Goal: Transaction & Acquisition: Book appointment/travel/reservation

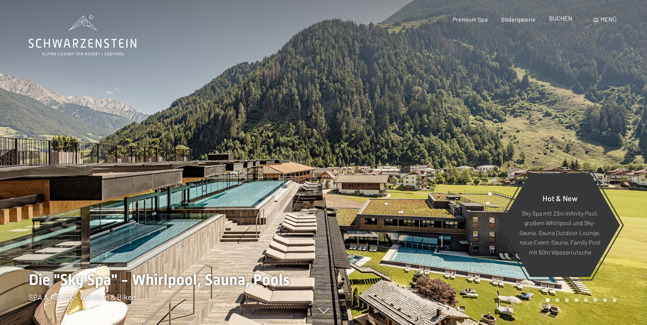
click at [556, 21] on span "BUCHEN" at bounding box center [560, 17] width 23 height 7
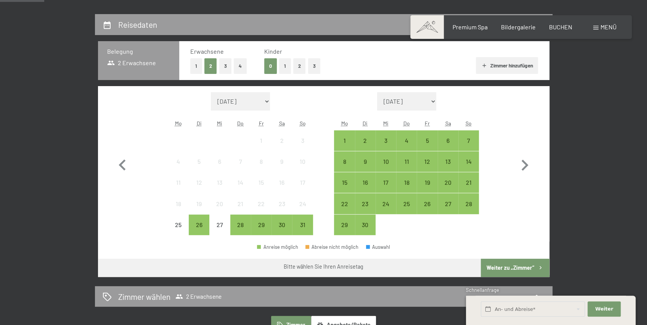
scroll to position [178, 0]
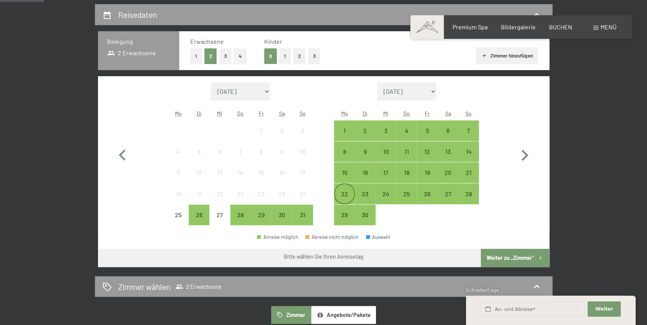
click at [345, 197] on div "22" at bounding box center [344, 200] width 19 height 19
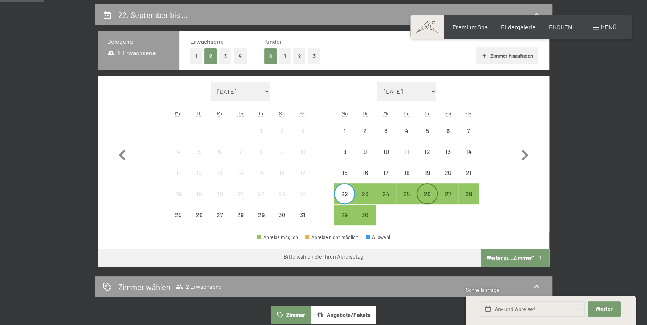
click at [424, 194] on div "26" at bounding box center [427, 200] width 19 height 19
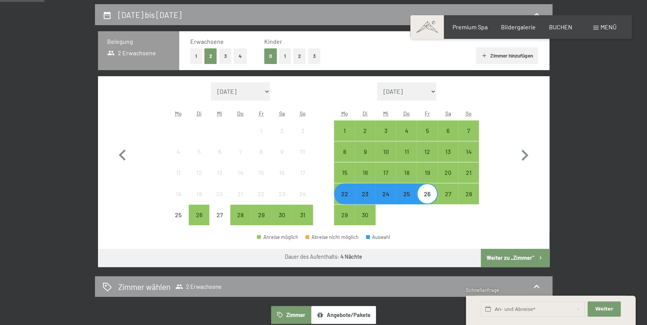
click at [512, 254] on button "Weiter zu „Zimmer“" at bounding box center [515, 258] width 68 height 18
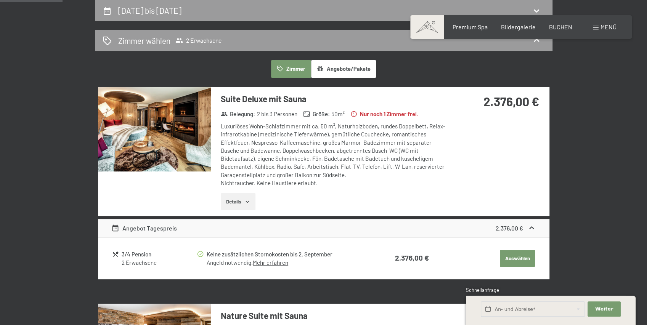
click at [519, 258] on button "Auswählen" at bounding box center [517, 258] width 35 height 17
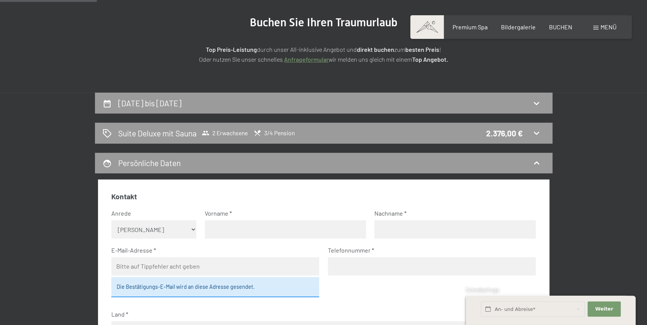
scroll to position [80, 0]
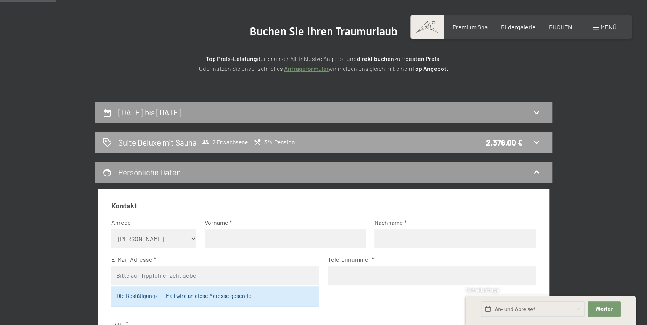
click at [265, 140] on span "3/4 Pension" at bounding box center [274, 142] width 41 height 8
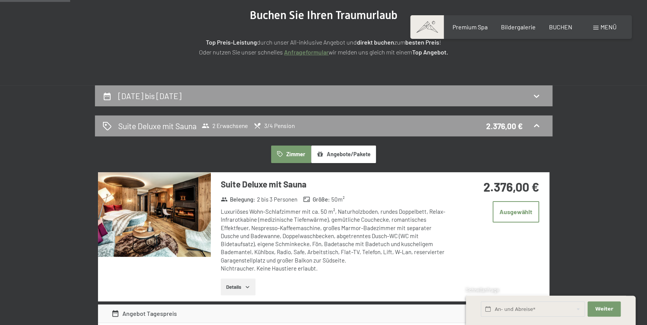
scroll to position [4, 0]
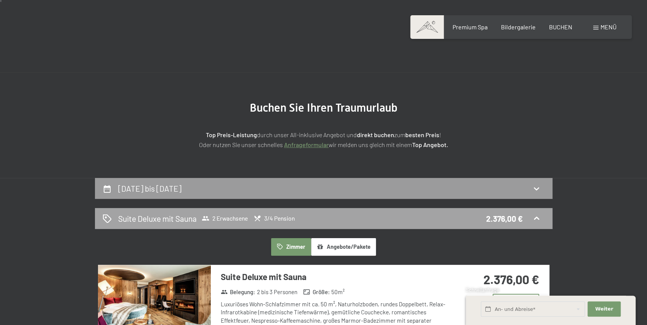
click at [532, 215] on icon at bounding box center [536, 218] width 9 height 9
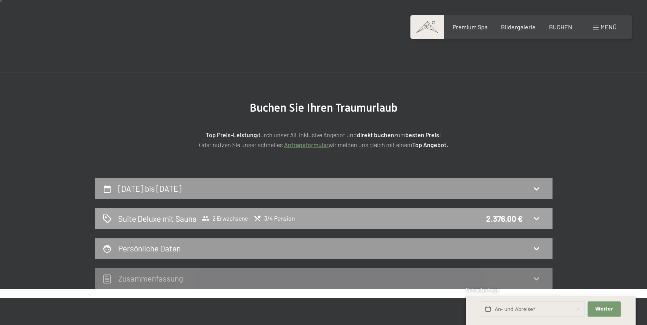
click at [539, 216] on icon at bounding box center [536, 218] width 9 height 9
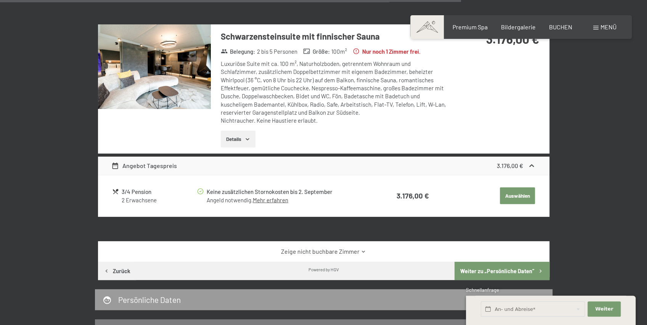
scroll to position [1199, 0]
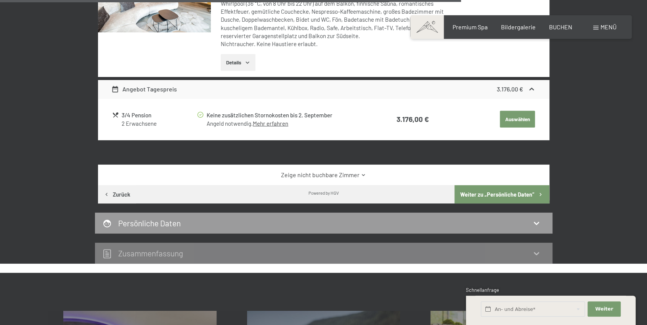
click at [339, 171] on link "Zeige nicht buchbare Zimmer" at bounding box center [323, 175] width 424 height 8
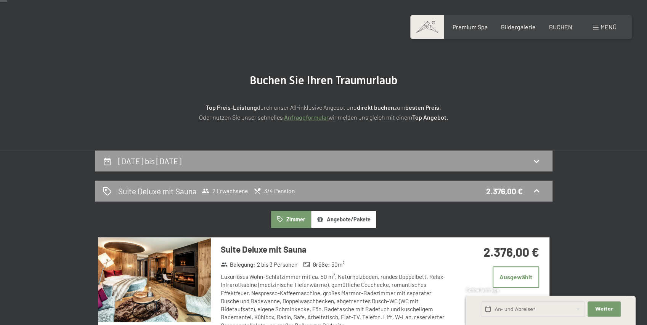
scroll to position [0, 0]
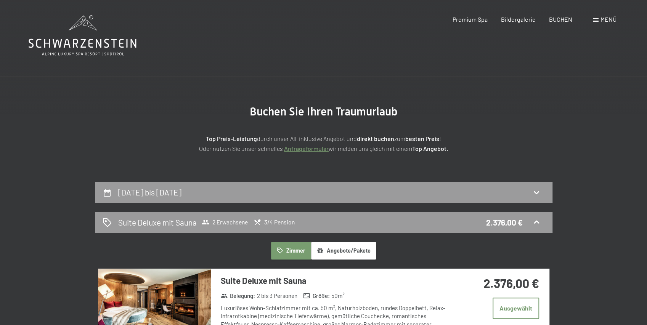
click at [301, 201] on div "[DATE] bis [DATE]" at bounding box center [324, 192] width 458 height 21
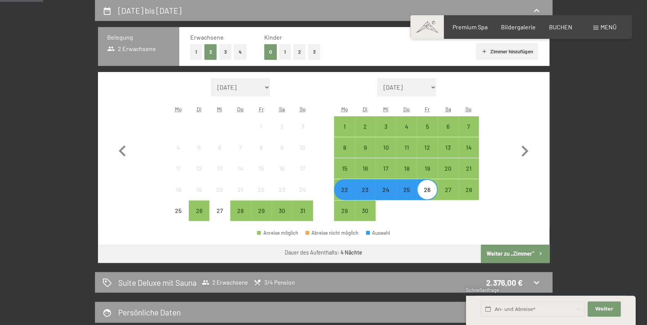
click at [344, 191] on div "22" at bounding box center [344, 196] width 19 height 19
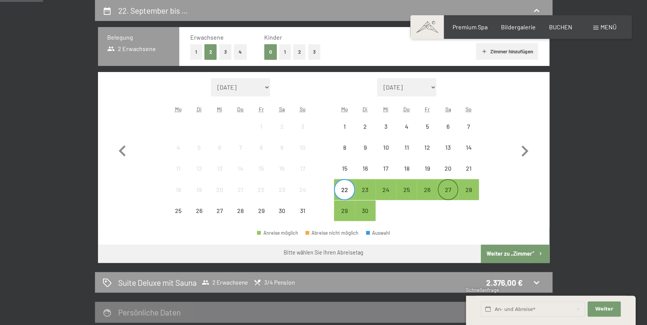
click at [450, 189] on div "27" at bounding box center [447, 196] width 19 height 19
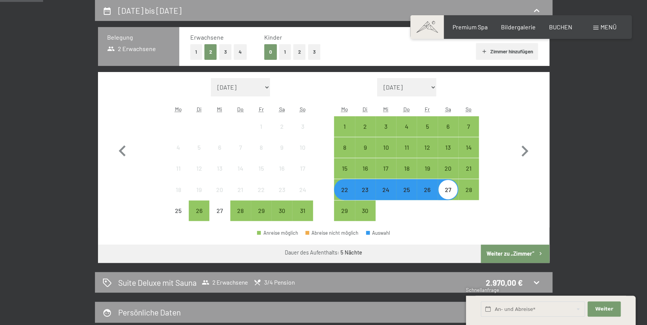
click at [347, 191] on div "22" at bounding box center [344, 196] width 19 height 19
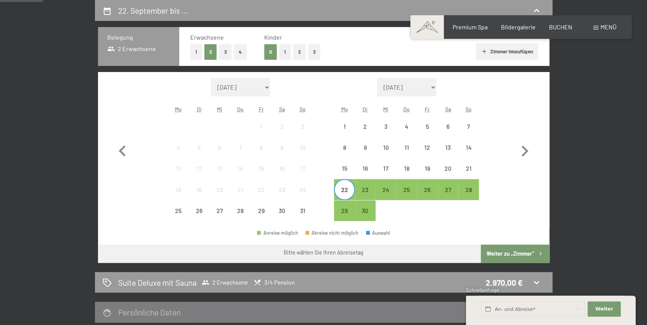
click at [345, 192] on div "22" at bounding box center [344, 196] width 19 height 19
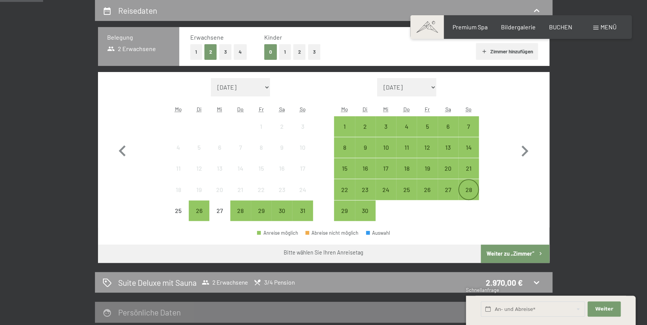
click at [471, 191] on div "28" at bounding box center [468, 196] width 19 height 19
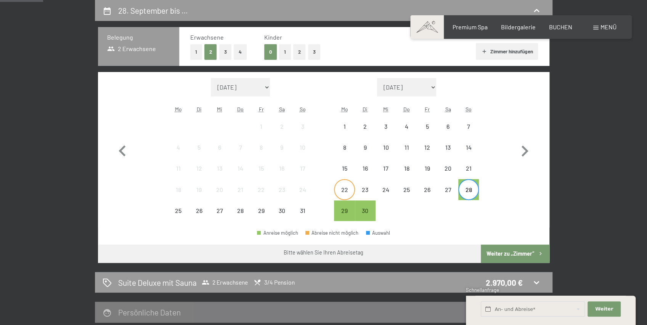
click at [348, 191] on div "22" at bounding box center [344, 196] width 19 height 19
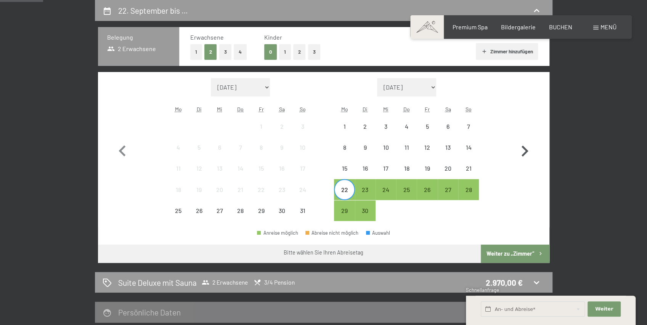
click at [521, 151] on icon "button" at bounding box center [525, 151] width 22 height 22
select select "[DATE]"
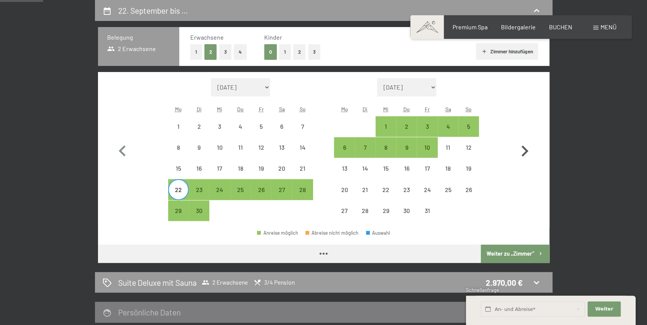
click at [525, 151] on icon "button" at bounding box center [525, 151] width 22 height 22
select select "[DATE]"
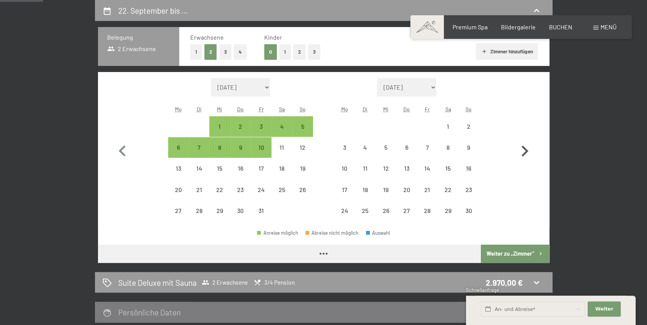
click at [525, 151] on icon "button" at bounding box center [525, 151] width 22 height 22
select select "[DATE]"
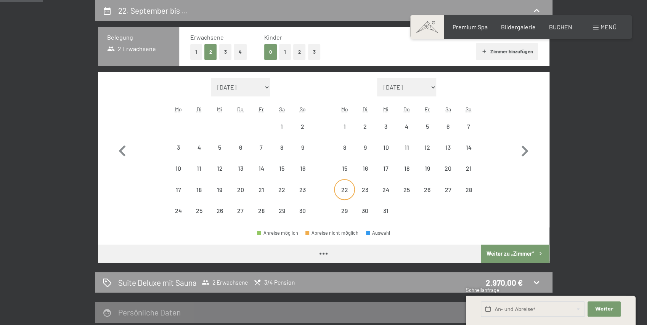
select select "[DATE]"
click at [342, 190] on div "22" at bounding box center [344, 196] width 19 height 19
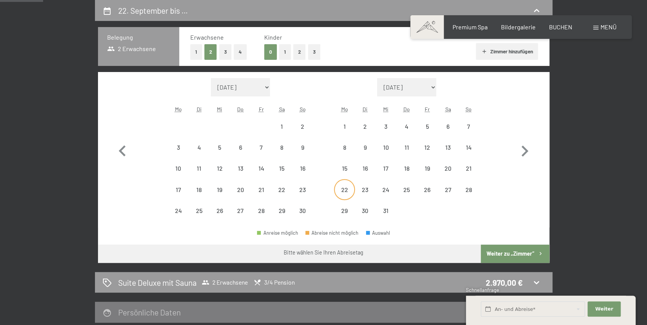
select select "[DATE]"
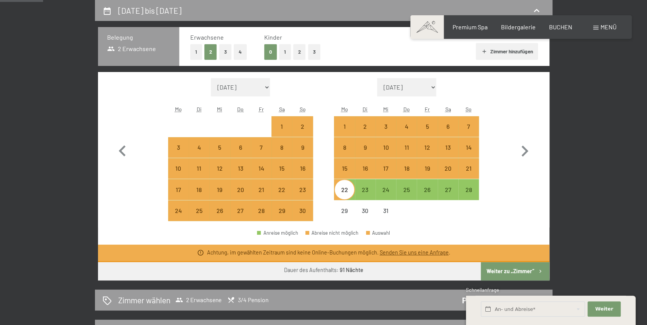
click at [433, 218] on div at bounding box center [427, 211] width 21 height 21
click at [348, 192] on div "22" at bounding box center [344, 196] width 19 height 19
select select "[DATE]"
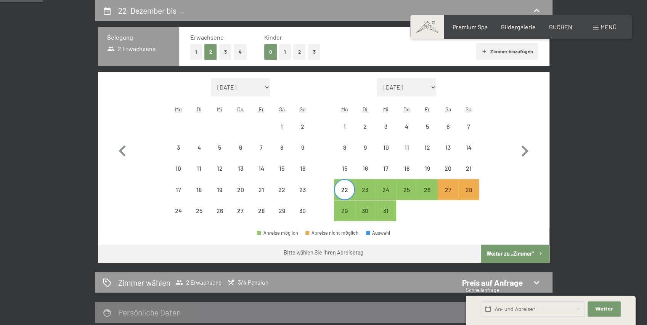
click at [346, 192] on div "22" at bounding box center [344, 196] width 19 height 19
select select "[DATE]"
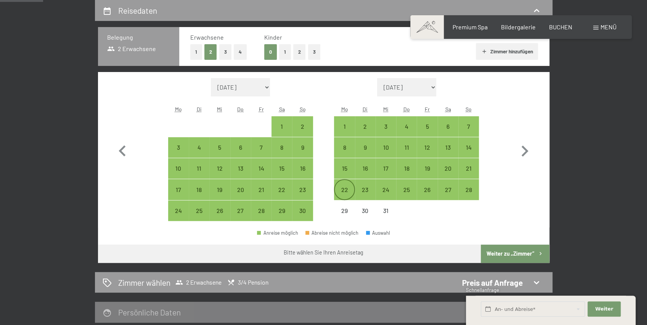
click at [343, 190] on div "22" at bounding box center [344, 196] width 19 height 19
select select "[DATE]"
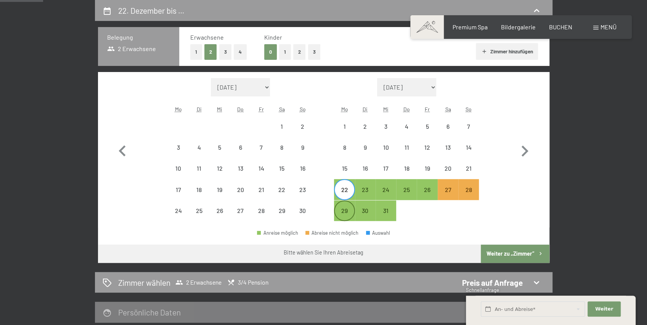
click at [342, 214] on div "29" at bounding box center [344, 217] width 19 height 19
select select "[DATE]"
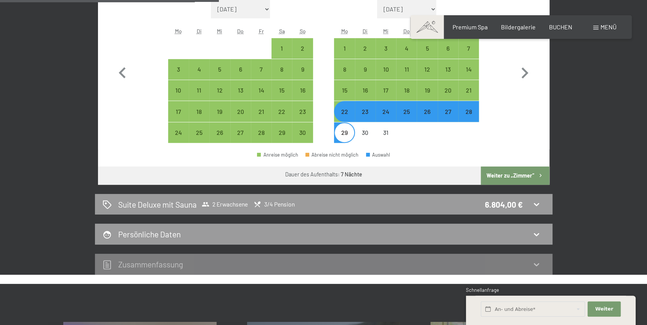
scroll to position [258, 0]
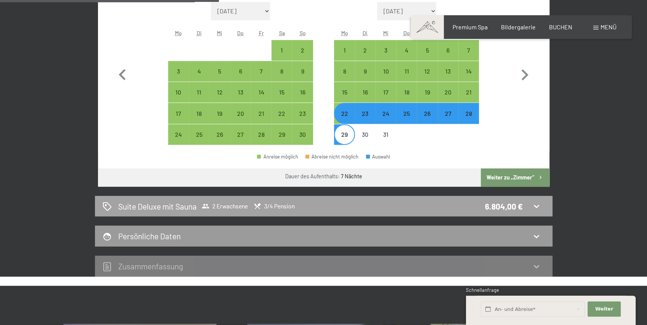
click at [537, 205] on icon at bounding box center [536, 206] width 9 height 9
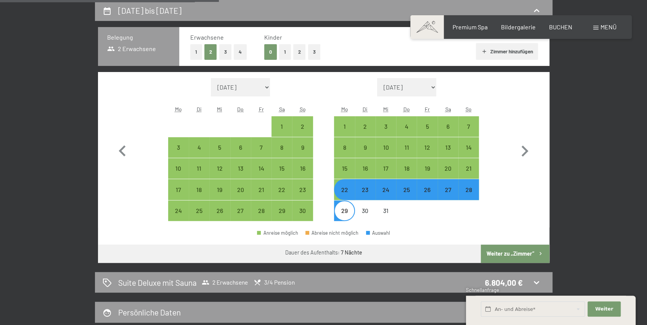
select select "[DATE]"
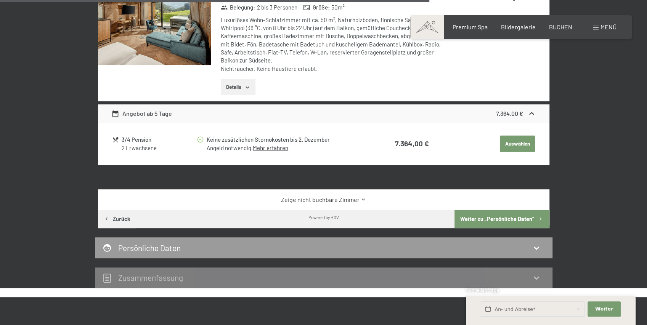
scroll to position [1376, 0]
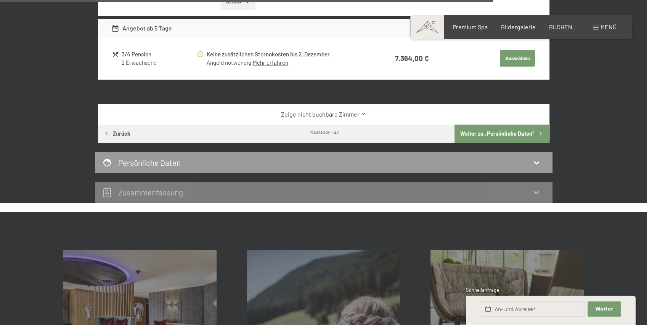
click at [348, 113] on link "Zeige nicht buchbare Zimmer" at bounding box center [323, 114] width 424 height 8
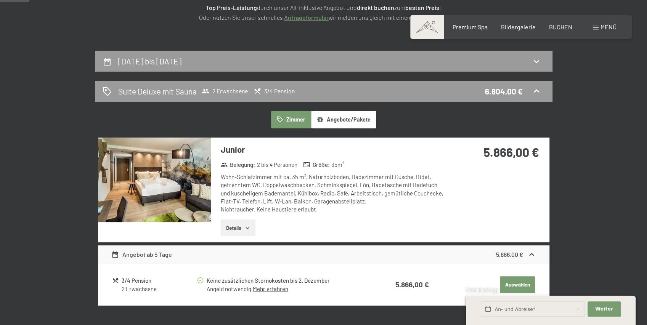
scroll to position [55, 0]
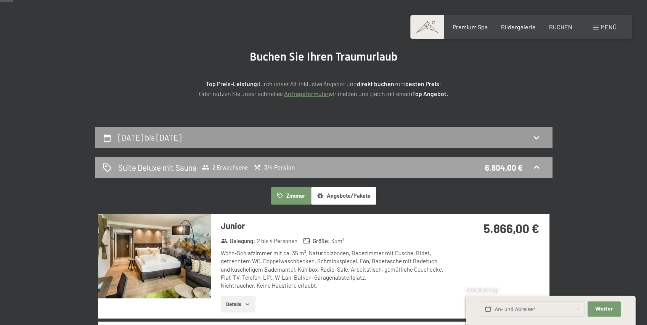
click at [480, 178] on div "Suite Deluxe mit Sauna 2 Erwachsene 3/4 Pension 6.804,00 €" at bounding box center [324, 167] width 458 height 21
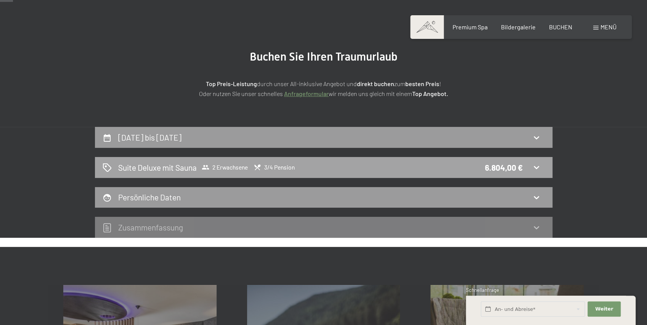
click at [519, 163] on div "6.804,00 €" at bounding box center [504, 167] width 38 height 11
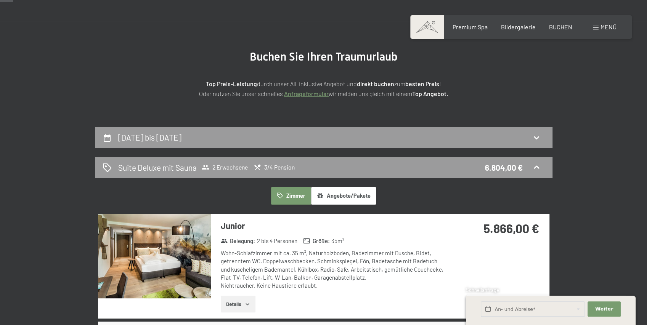
click at [298, 196] on button "Zimmer" at bounding box center [291, 196] width 40 height 18
click at [339, 194] on button "Angebote/Pakete" at bounding box center [343, 196] width 65 height 18
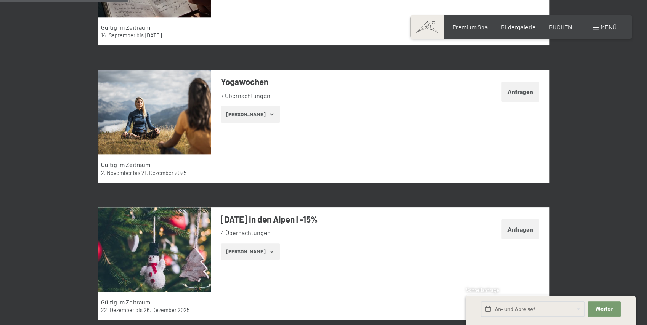
scroll to position [610, 0]
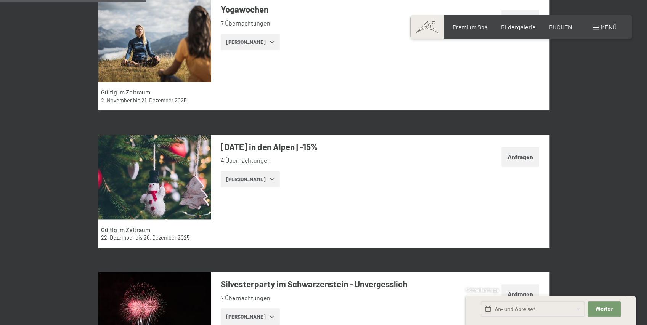
click at [262, 181] on span "Einwilligung Marketing*" at bounding box center [282, 185] width 63 height 8
click at [247, 181] on input "Einwilligung Marketing*" at bounding box center [243, 185] width 8 height 8
checkbox input "false"
click at [262, 175] on button "[PERSON_NAME]" at bounding box center [250, 179] width 59 height 17
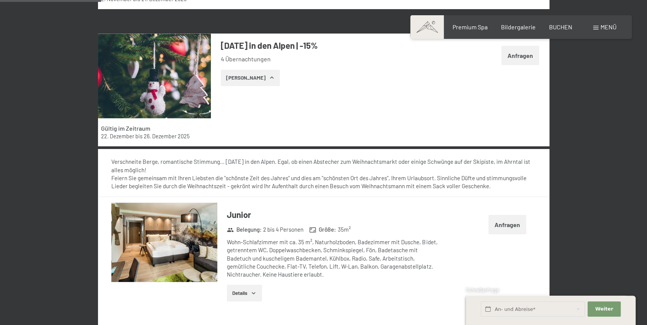
scroll to position [763, 0]
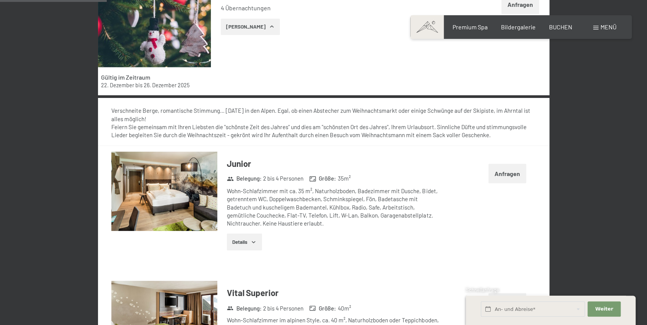
click at [261, 179] on strong "Belegung :" at bounding box center [244, 179] width 35 height 8
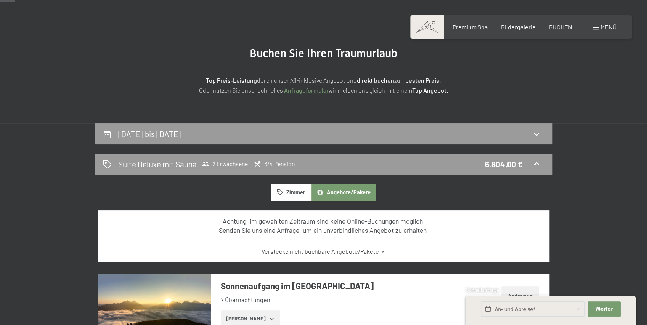
scroll to position [0, 0]
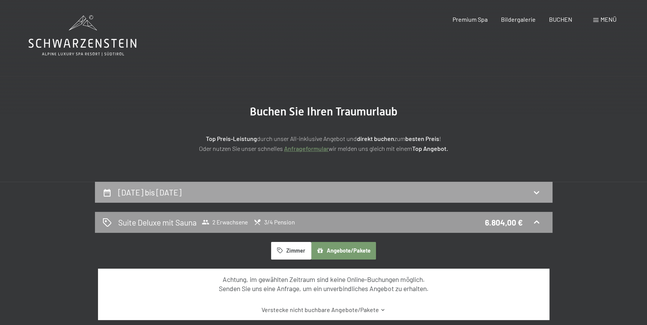
click at [396, 188] on div "[DATE] bis [DATE]" at bounding box center [324, 192] width 442 height 11
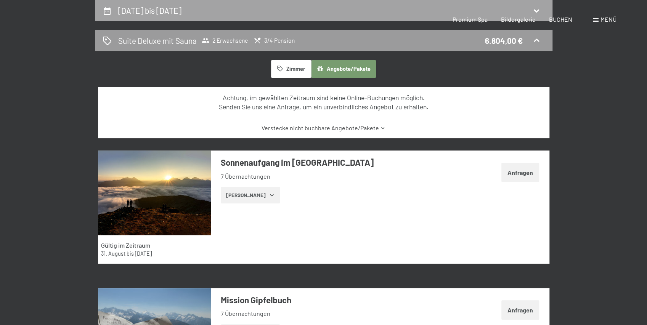
select select "[DATE]"
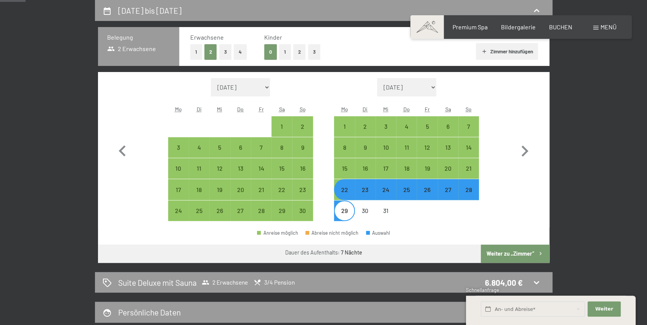
click at [343, 191] on div "22" at bounding box center [344, 196] width 19 height 19
select select "[DATE]"
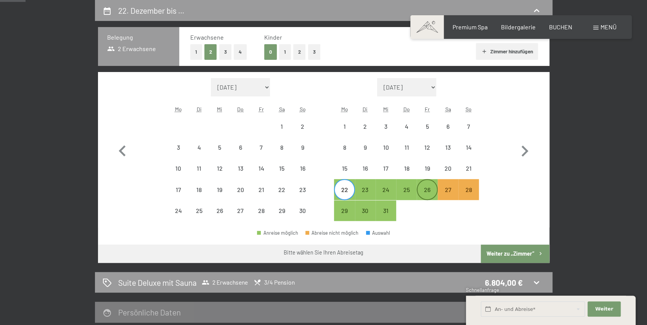
click at [426, 188] on div "26" at bounding box center [427, 196] width 19 height 19
select select "[DATE]"
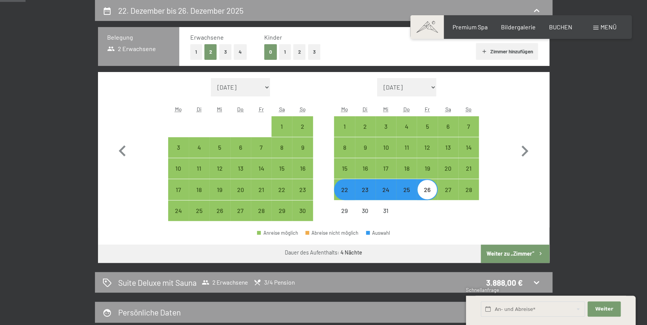
click at [514, 254] on button "Weiter zu „Zimmer“" at bounding box center [515, 254] width 68 height 18
select select "[DATE]"
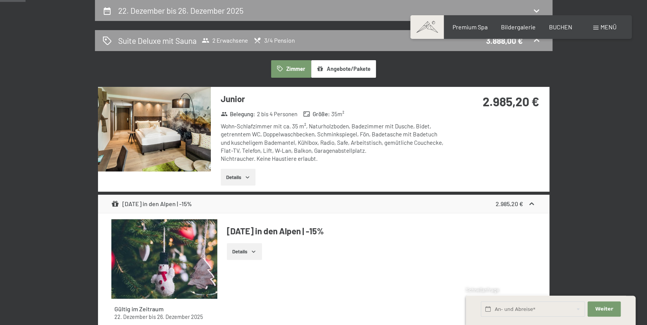
click at [514, 113] on div "2.985,20 €" at bounding box center [498, 111] width 101 height 48
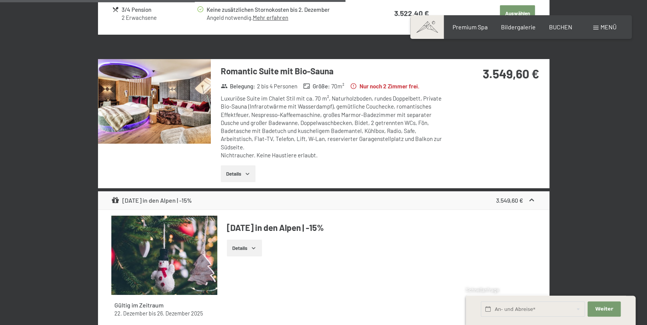
scroll to position [1656, 0]
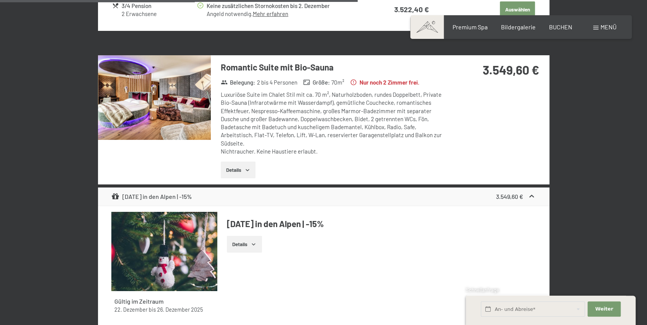
click at [185, 105] on img at bounding box center [154, 97] width 113 height 85
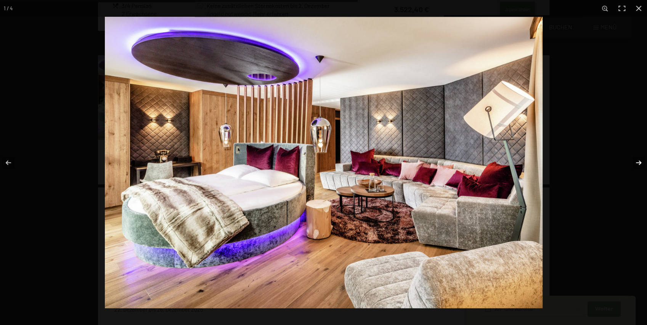
click at [638, 162] on button "button" at bounding box center [633, 163] width 27 height 38
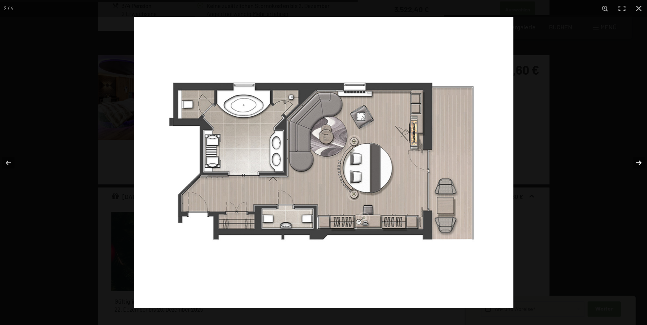
click at [637, 161] on button "button" at bounding box center [633, 163] width 27 height 38
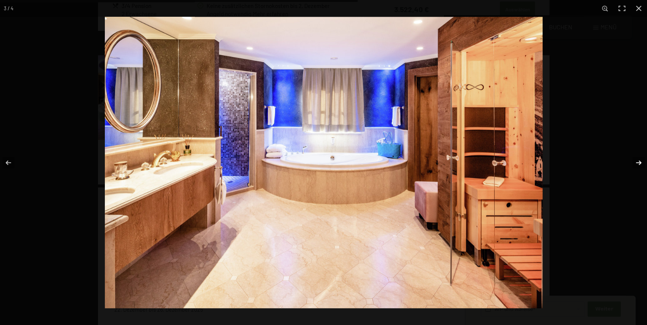
click at [637, 161] on button "button" at bounding box center [633, 163] width 27 height 38
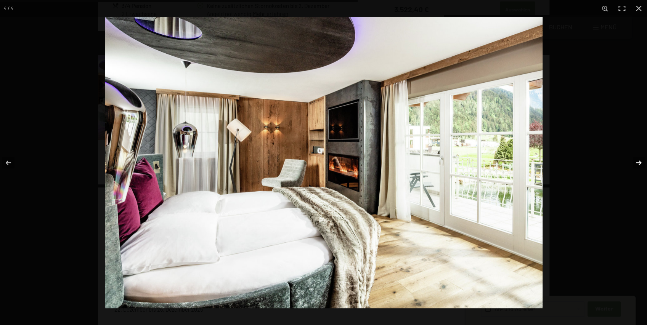
click at [636, 160] on button "button" at bounding box center [633, 163] width 27 height 38
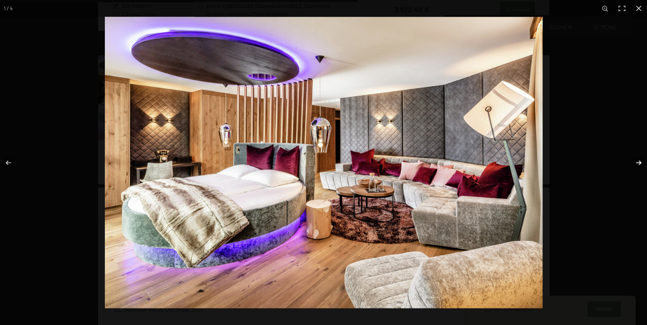
click at [636, 161] on button "button" at bounding box center [633, 163] width 27 height 38
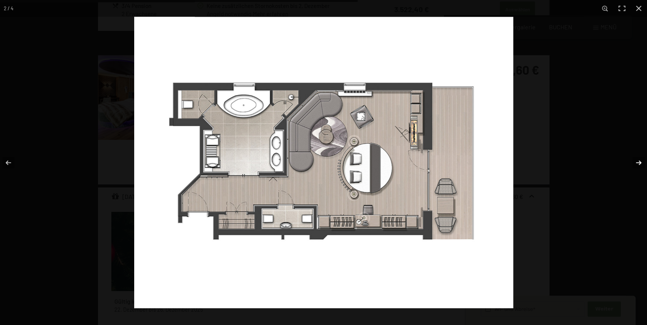
click at [639, 162] on button "button" at bounding box center [633, 163] width 27 height 38
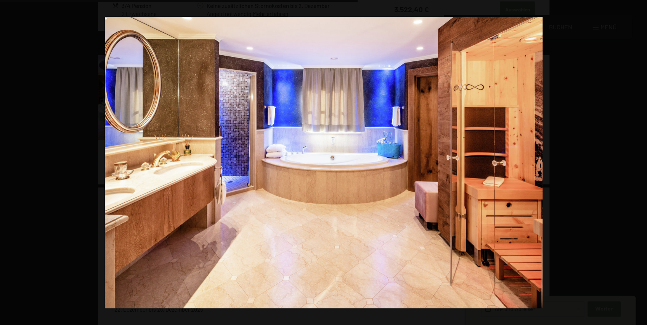
click at [639, 159] on button "button" at bounding box center [633, 163] width 27 height 38
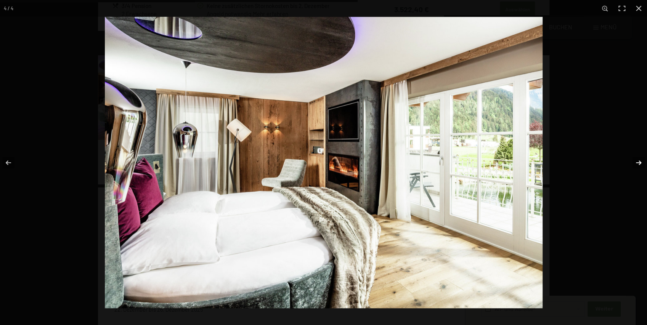
click at [638, 161] on button "button" at bounding box center [633, 163] width 27 height 38
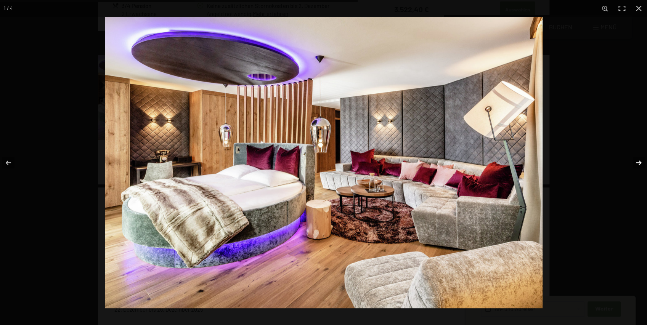
click at [638, 160] on button "button" at bounding box center [633, 163] width 27 height 38
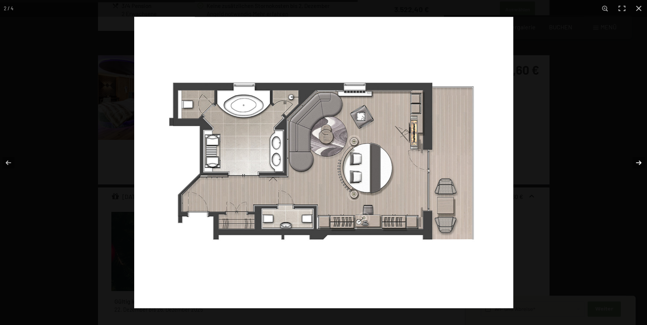
click at [638, 160] on button "button" at bounding box center [633, 163] width 27 height 38
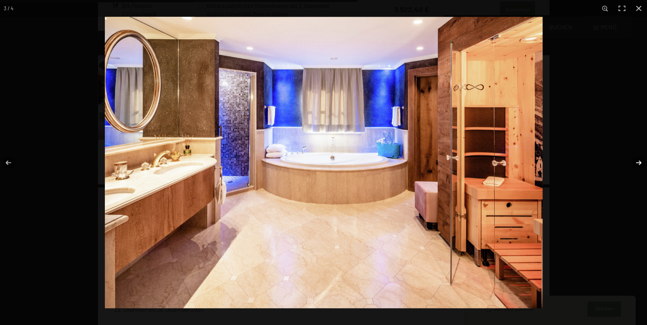
click at [638, 160] on button "button" at bounding box center [633, 163] width 27 height 38
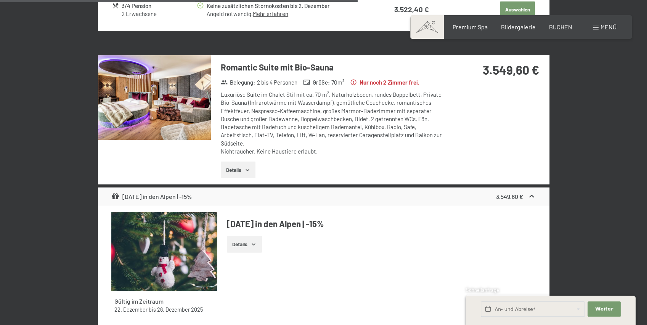
click at [0, 0] on button "button" at bounding box center [0, 0] width 0 height 0
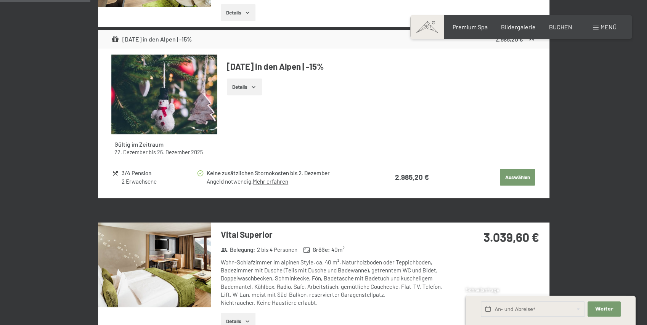
scroll to position [258, 0]
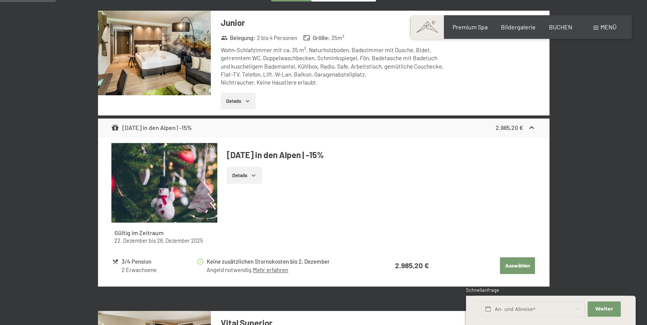
click at [165, 33] on img at bounding box center [154, 53] width 113 height 85
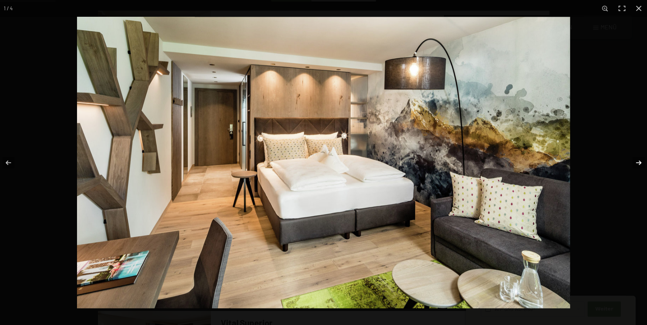
click at [643, 162] on button "button" at bounding box center [633, 163] width 27 height 38
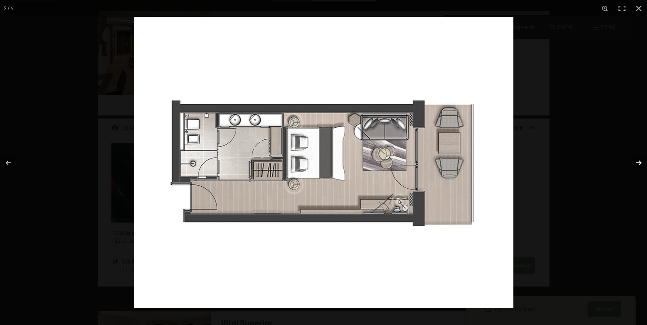
click at [643, 162] on button "button" at bounding box center [633, 163] width 27 height 38
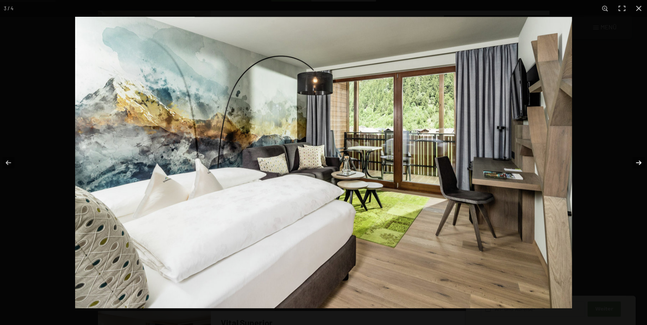
click at [643, 162] on button "button" at bounding box center [633, 163] width 27 height 38
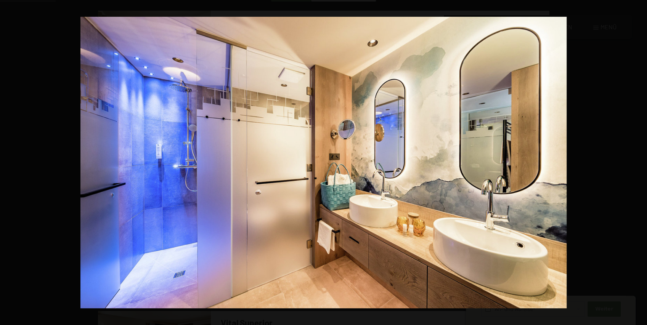
click at [643, 162] on button "button" at bounding box center [633, 163] width 27 height 38
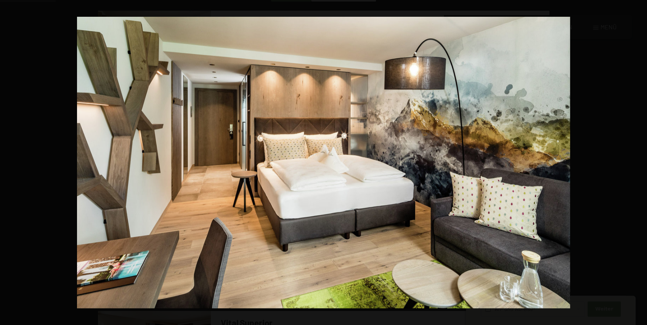
click at [643, 162] on button "button" at bounding box center [633, 163] width 27 height 38
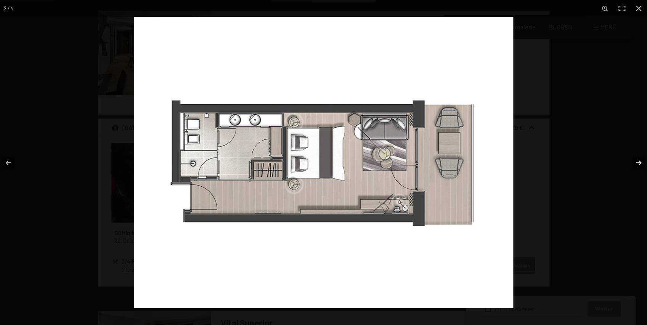
click at [642, 162] on button "button" at bounding box center [633, 163] width 27 height 38
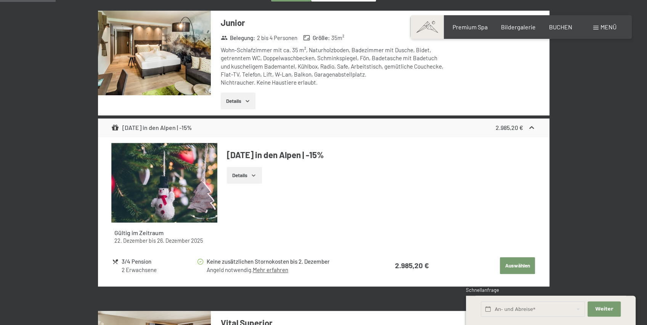
click at [0, 0] on button "button" at bounding box center [0, 0] width 0 height 0
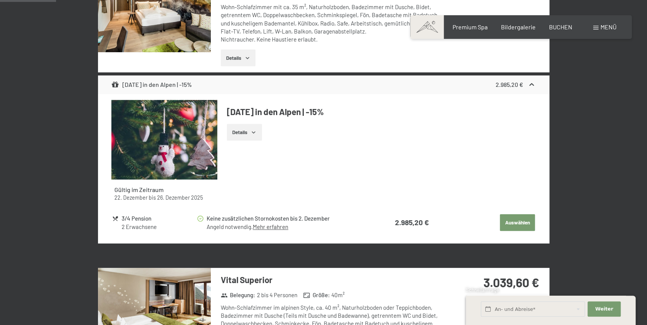
scroll to position [461, 0]
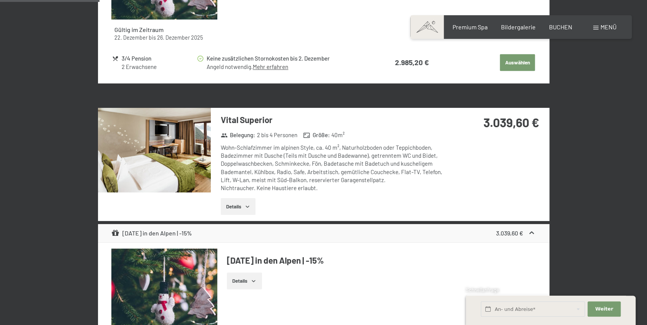
click at [153, 158] on img at bounding box center [154, 150] width 113 height 85
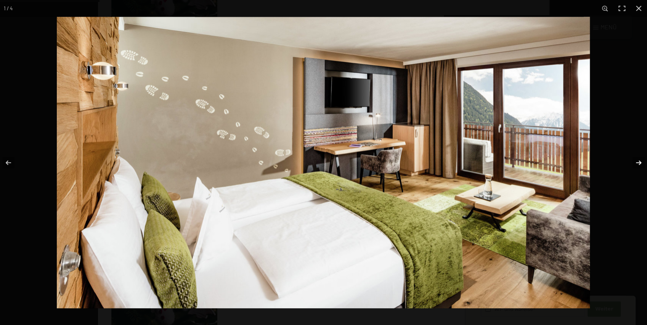
click at [639, 161] on button "button" at bounding box center [633, 163] width 27 height 38
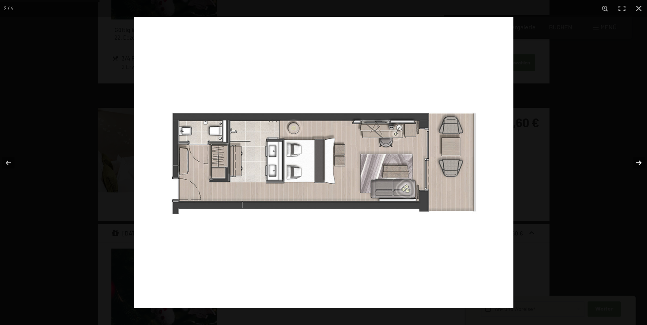
click at [639, 161] on button "button" at bounding box center [633, 163] width 27 height 38
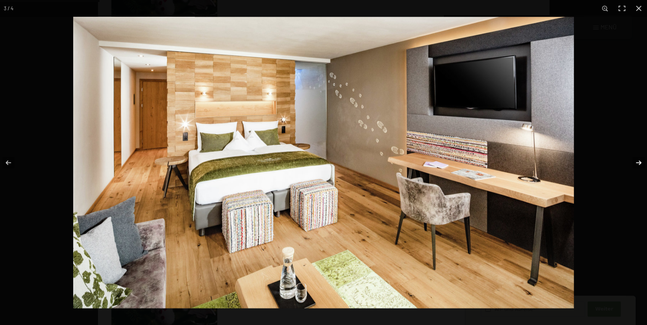
click at [639, 161] on button "button" at bounding box center [633, 163] width 27 height 38
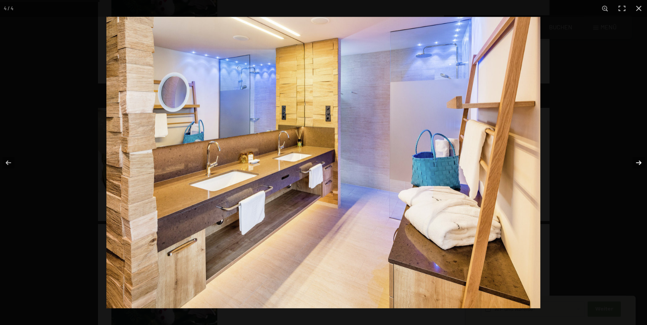
click at [639, 161] on button "button" at bounding box center [633, 163] width 27 height 38
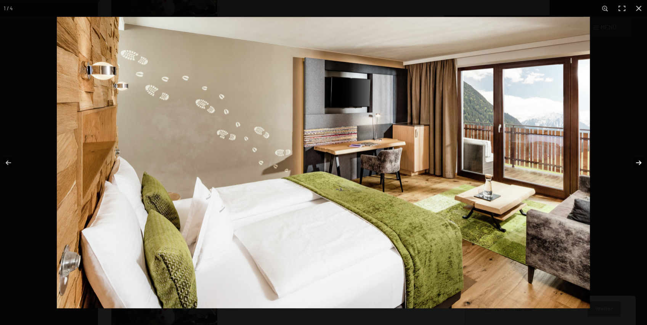
click at [639, 161] on button "button" at bounding box center [633, 163] width 27 height 38
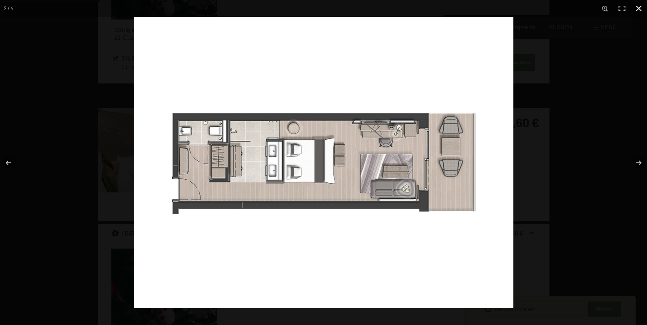
click at [640, 6] on button "button" at bounding box center [638, 8] width 17 height 17
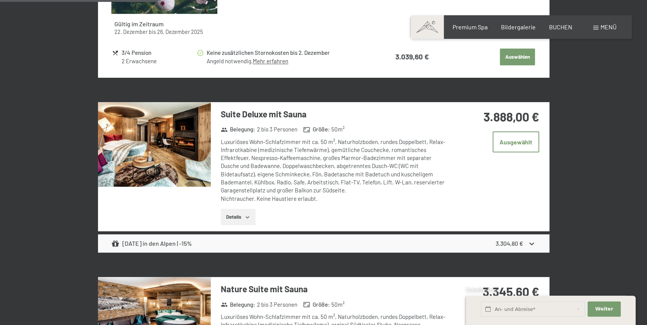
scroll to position [792, 0]
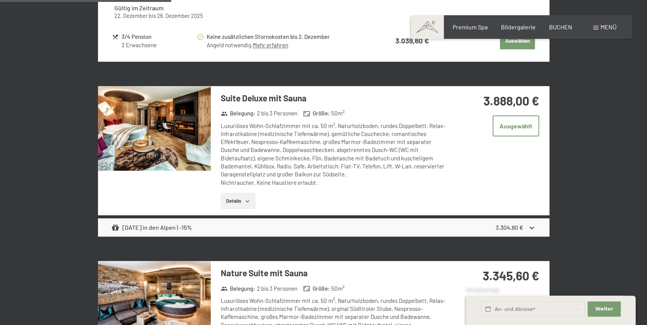
click at [184, 124] on img at bounding box center [154, 128] width 113 height 85
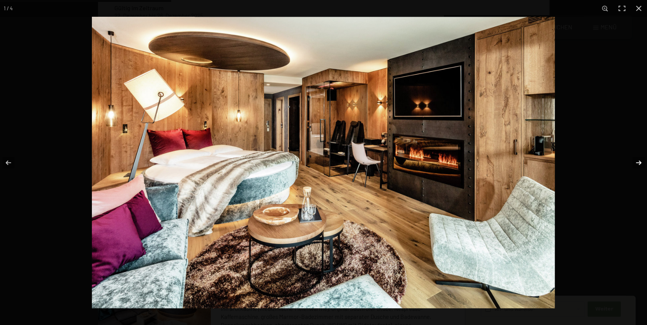
click at [638, 163] on button "button" at bounding box center [633, 163] width 27 height 38
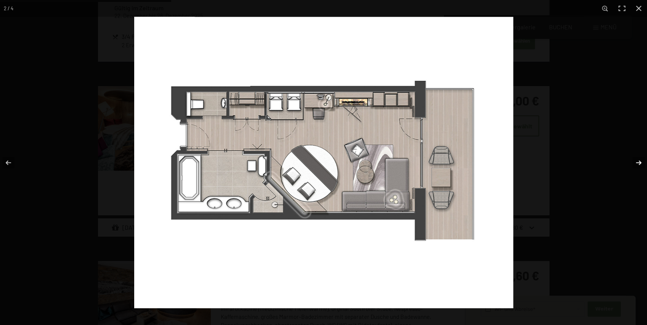
click at [638, 163] on button "button" at bounding box center [633, 163] width 27 height 38
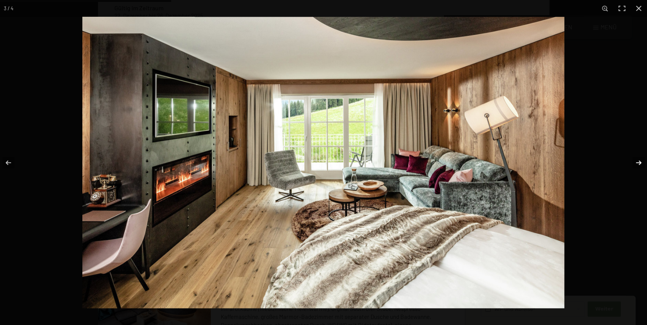
click at [638, 162] on button "button" at bounding box center [633, 163] width 27 height 38
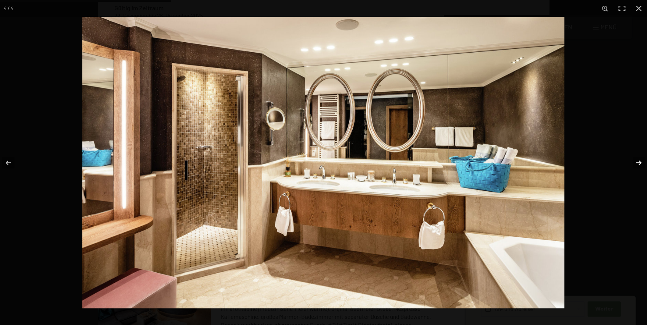
click at [638, 162] on button "button" at bounding box center [633, 163] width 27 height 38
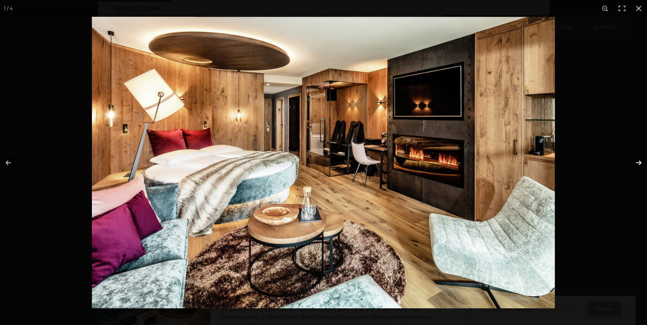
click at [638, 162] on button "button" at bounding box center [633, 163] width 27 height 38
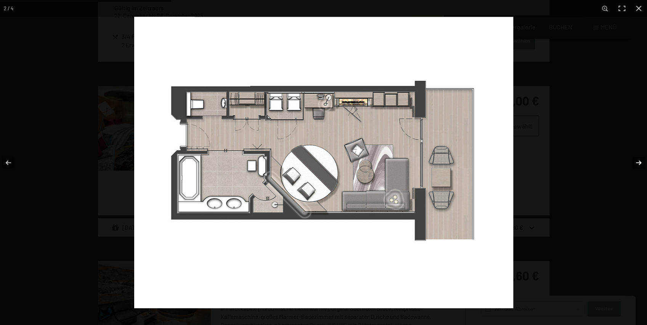
click at [638, 162] on button "button" at bounding box center [633, 163] width 27 height 38
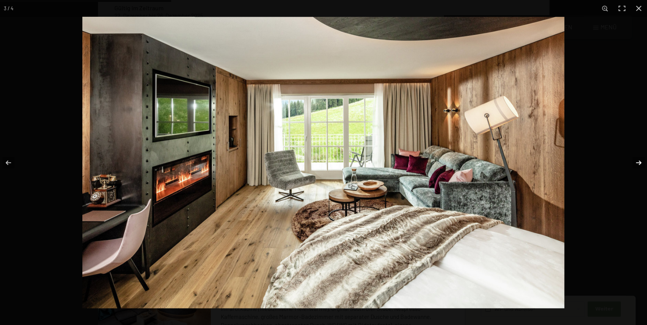
click at [638, 162] on button "button" at bounding box center [633, 163] width 27 height 38
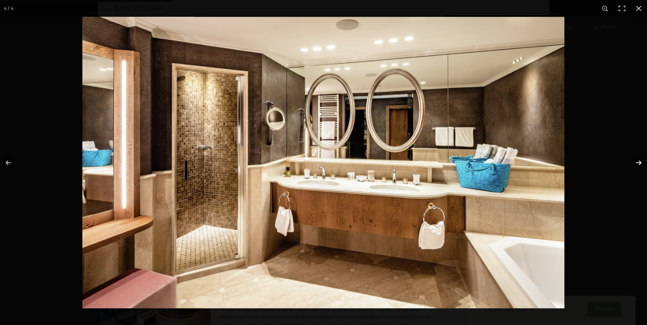
click at [638, 162] on button "button" at bounding box center [633, 163] width 27 height 38
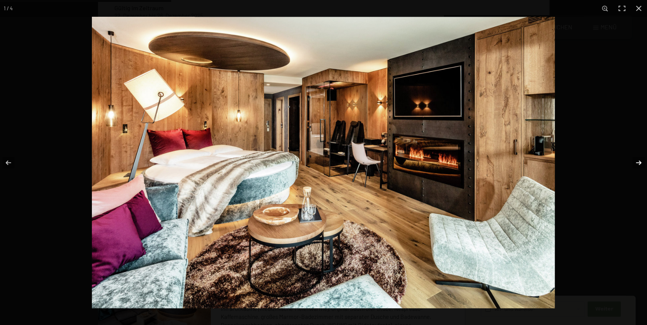
click at [638, 162] on button "button" at bounding box center [633, 163] width 27 height 38
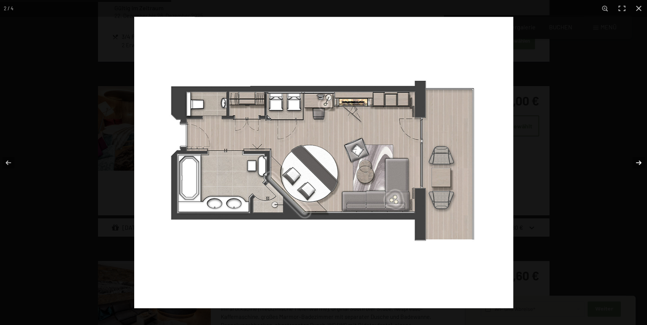
click at [638, 162] on button "button" at bounding box center [633, 163] width 27 height 38
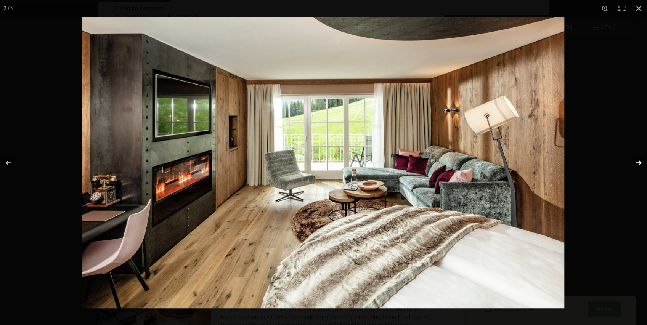
click at [638, 162] on button "button" at bounding box center [633, 163] width 27 height 38
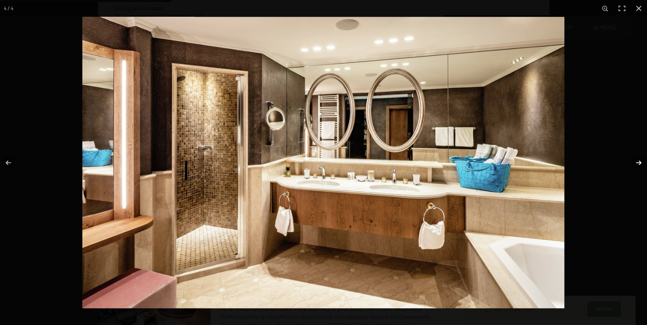
click at [637, 162] on button "button" at bounding box center [633, 163] width 27 height 38
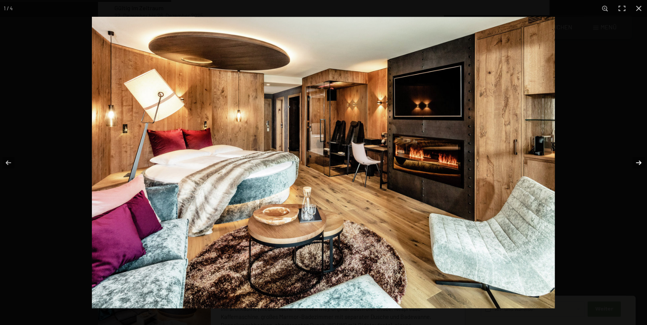
click at [637, 162] on button "button" at bounding box center [633, 163] width 27 height 38
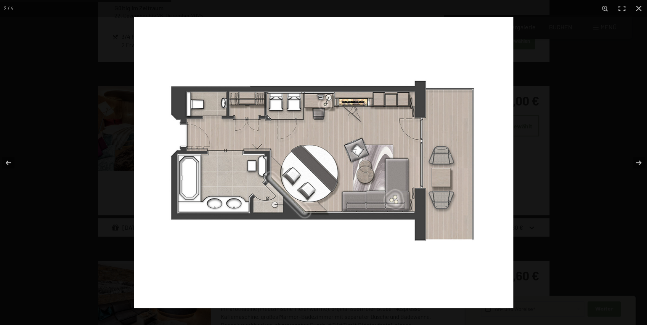
click at [640, 8] on button "button" at bounding box center [638, 8] width 17 height 17
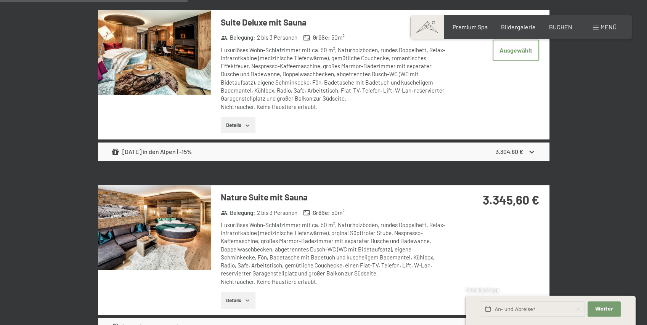
scroll to position [868, 0]
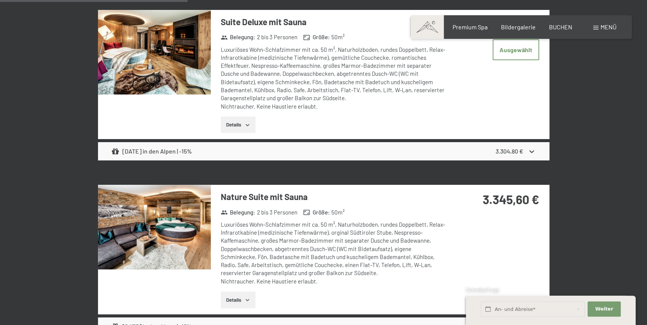
click at [169, 210] on img at bounding box center [154, 227] width 113 height 85
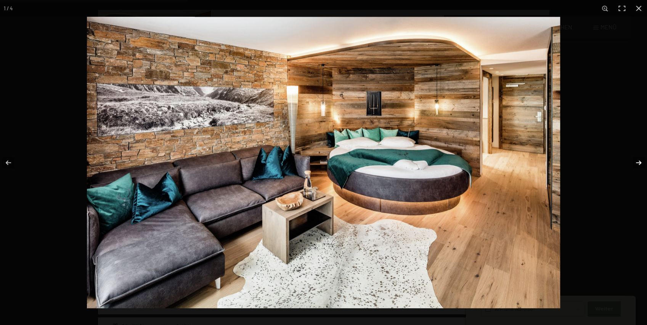
click at [636, 162] on button "button" at bounding box center [633, 163] width 27 height 38
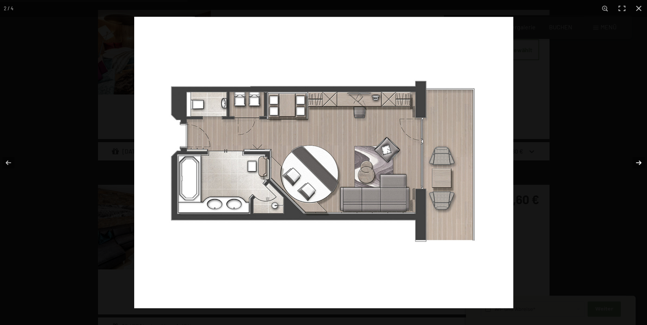
click at [636, 162] on button "button" at bounding box center [633, 163] width 27 height 38
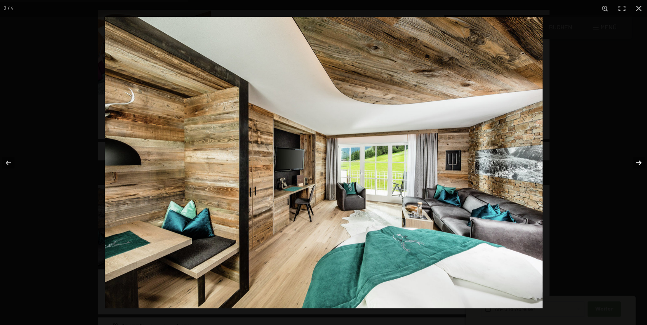
click at [636, 162] on button "button" at bounding box center [633, 163] width 27 height 38
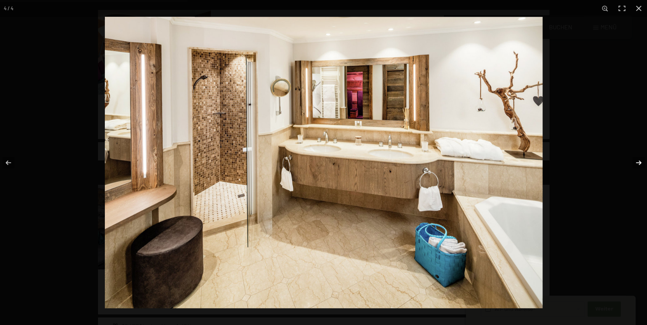
click at [636, 162] on button "button" at bounding box center [633, 163] width 27 height 38
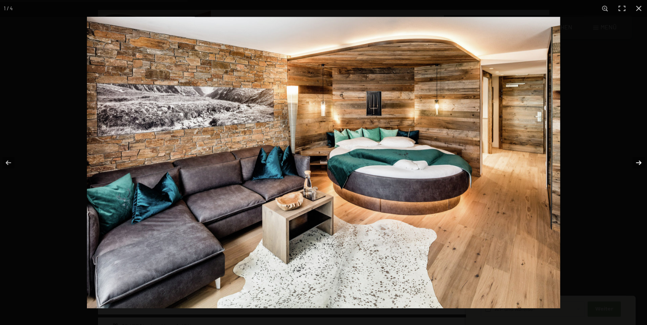
click at [636, 162] on button "button" at bounding box center [633, 163] width 27 height 38
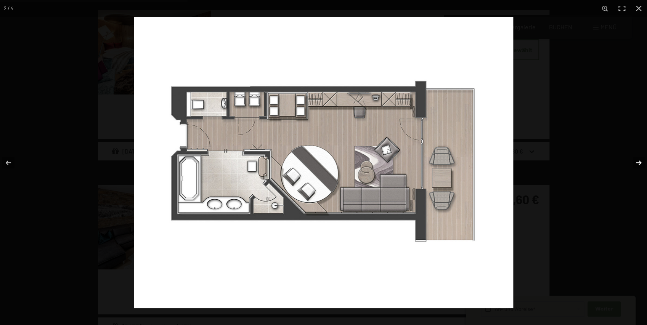
click at [641, 161] on button "button" at bounding box center [633, 163] width 27 height 38
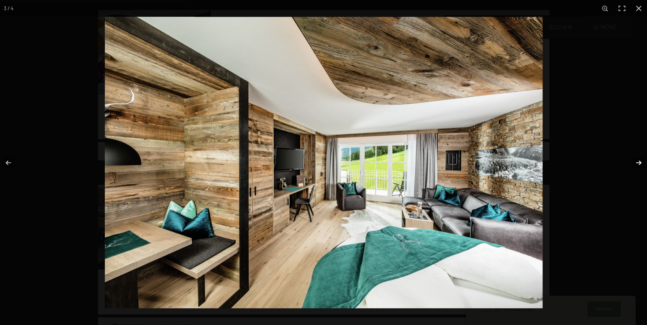
click at [641, 161] on button "button" at bounding box center [633, 163] width 27 height 38
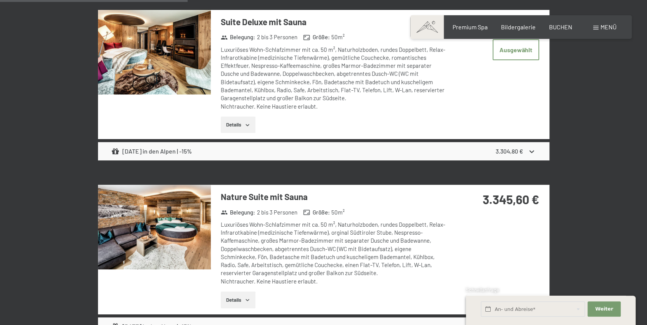
click at [0, 0] on button "button" at bounding box center [0, 0] width 0 height 0
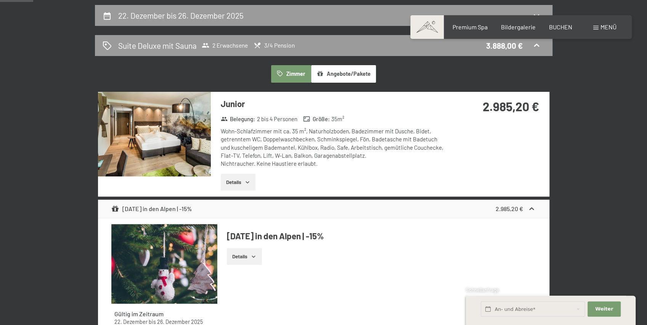
scroll to position [182, 0]
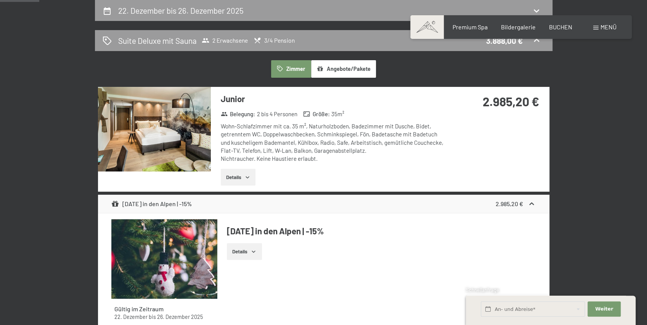
click at [239, 175] on button "Details" at bounding box center [238, 177] width 35 height 17
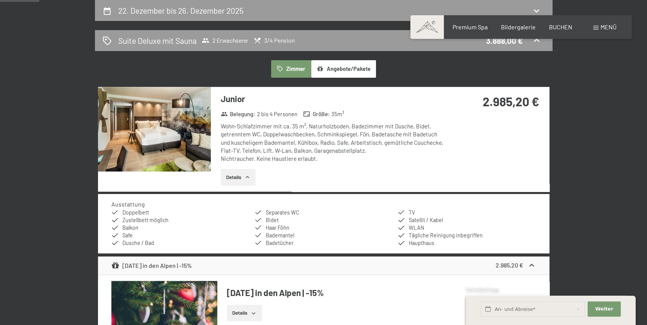
click at [242, 179] on button "Details" at bounding box center [238, 177] width 35 height 17
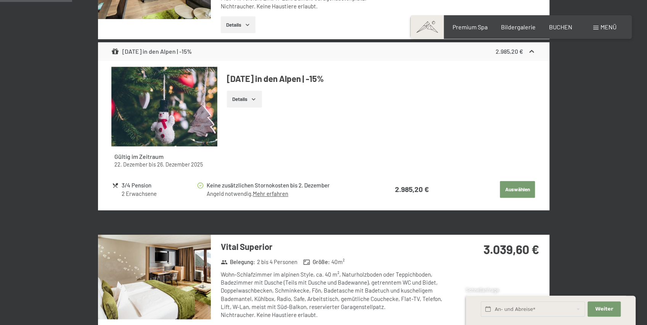
click at [513, 189] on button "Auswählen" at bounding box center [517, 189] width 35 height 17
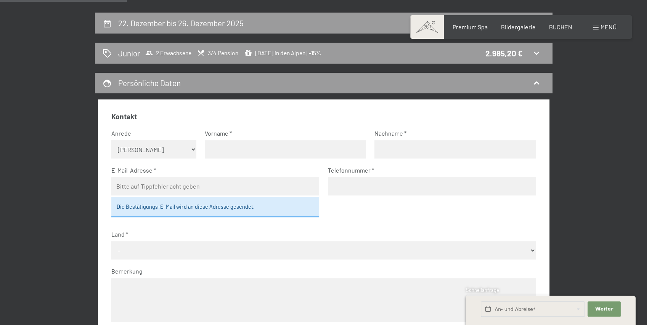
scroll to position [156, 0]
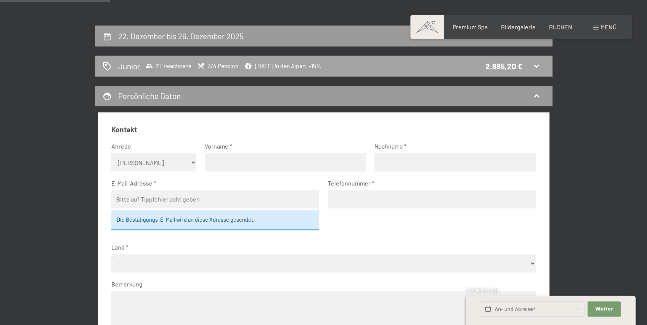
click at [427, 61] on div "Junior 2 Erwachsene 3/4 Pension [DATE] in den Alpen | -15% 2.985,20 €" at bounding box center [324, 66] width 442 height 11
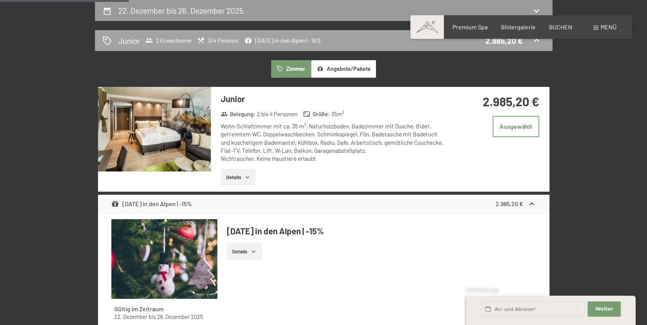
click at [146, 40] on icon at bounding box center [149, 41] width 8 height 8
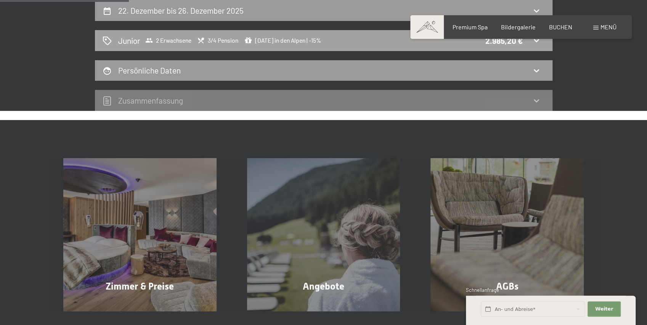
click at [159, 41] on span "2 Erwachsene" at bounding box center [168, 41] width 46 height 8
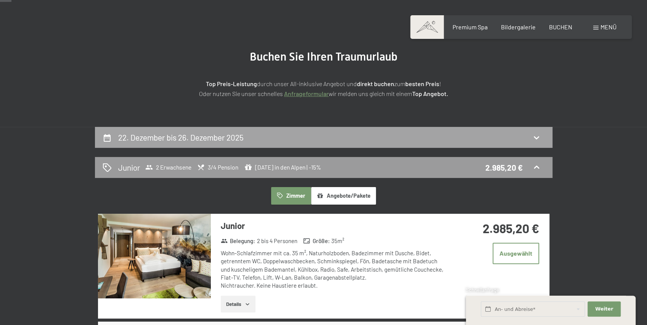
click at [223, 138] on h2 "22. Dezember bis 26. Dezember 2025" at bounding box center [180, 138] width 125 height 10
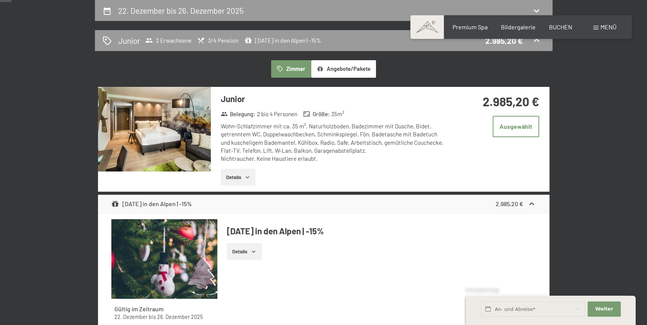
select select "[DATE]"
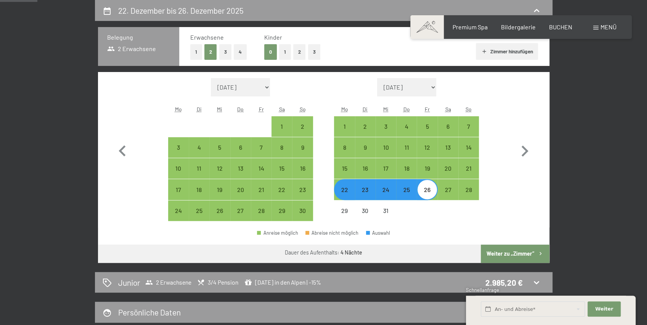
click at [239, 51] on button "4" at bounding box center [240, 52] width 13 height 16
select select "[DATE]"
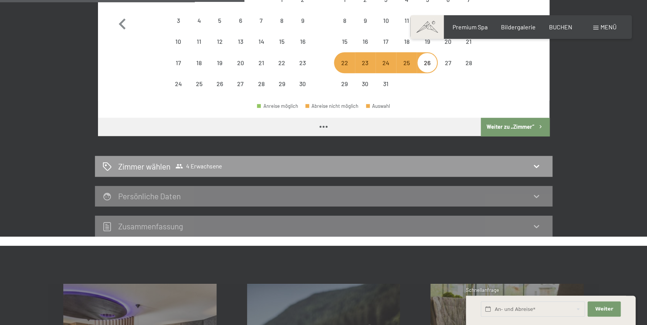
select select "[DATE]"
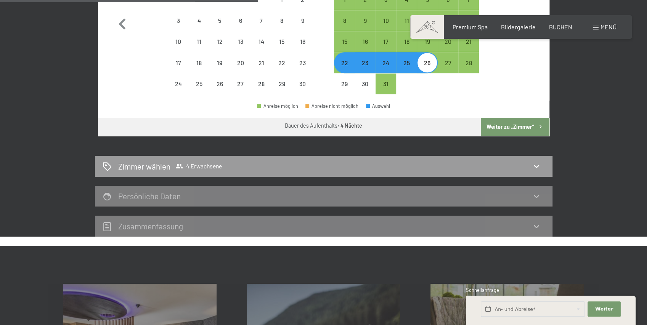
select select "[DATE]"
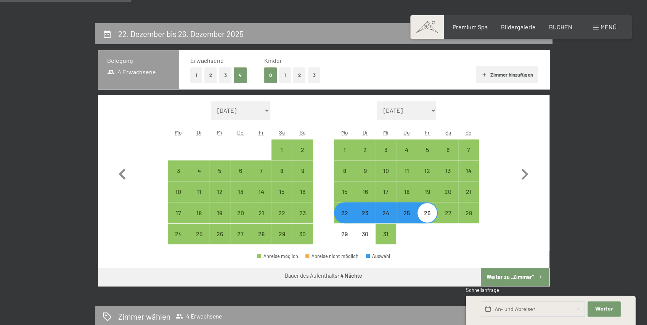
scroll to position [156, 0]
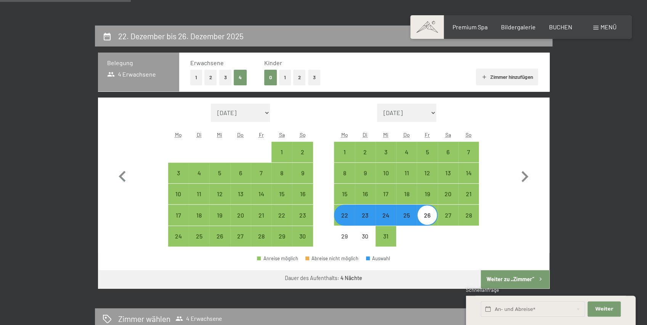
click at [210, 77] on button "2" at bounding box center [210, 78] width 13 height 16
select select "[DATE]"
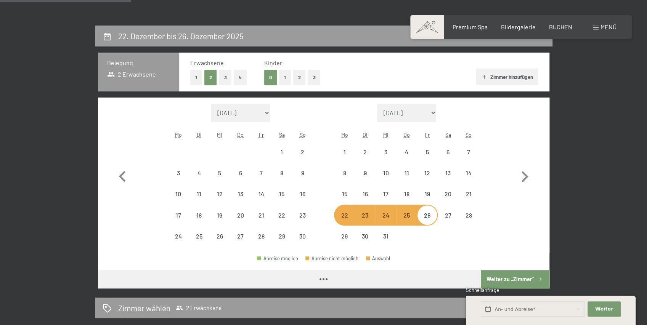
click at [70, 137] on div "[DATE] bis [DATE] [GEOGRAPHIC_DATA] 2 Erwachsene Erwachsene 1 2 3 4 Kinder 0 1 …" at bounding box center [323, 202] width 520 height 353
select select "[DATE]"
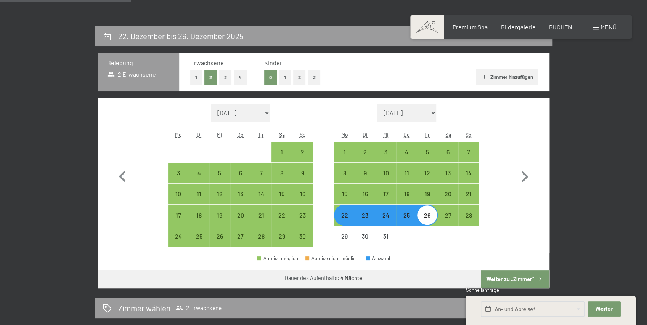
click at [525, 278] on button "Weiter zu „Zimmer“" at bounding box center [515, 279] width 68 height 18
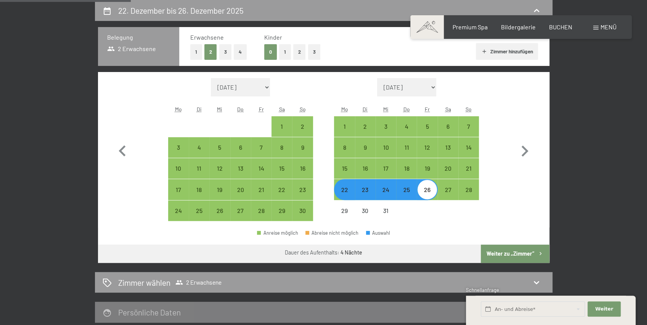
select select "[DATE]"
